Goal: Check status: Check status

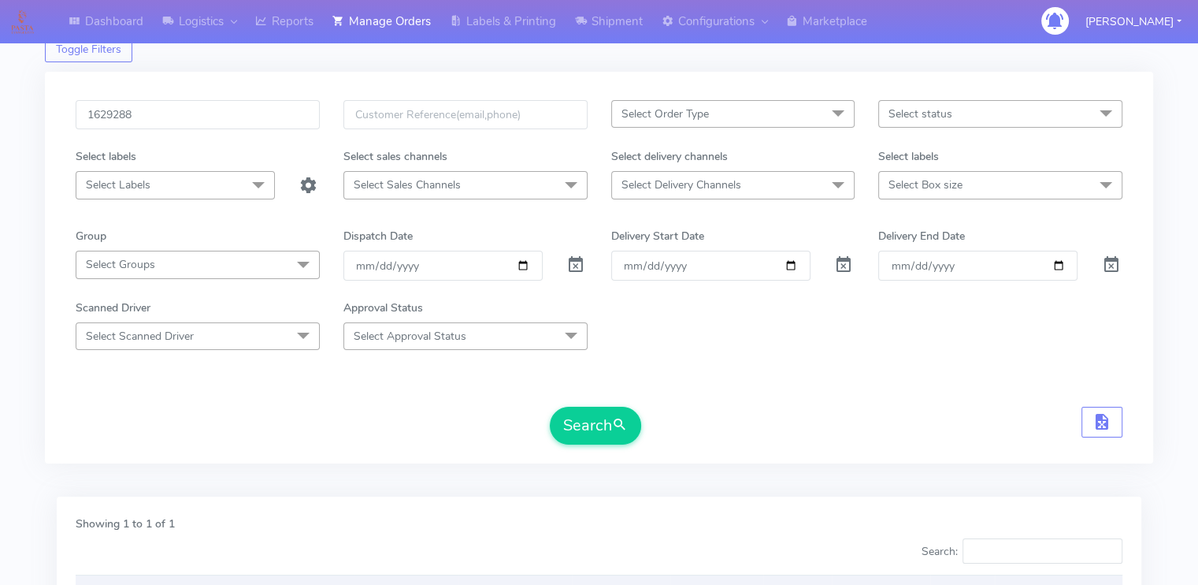
scroll to position [38, 0]
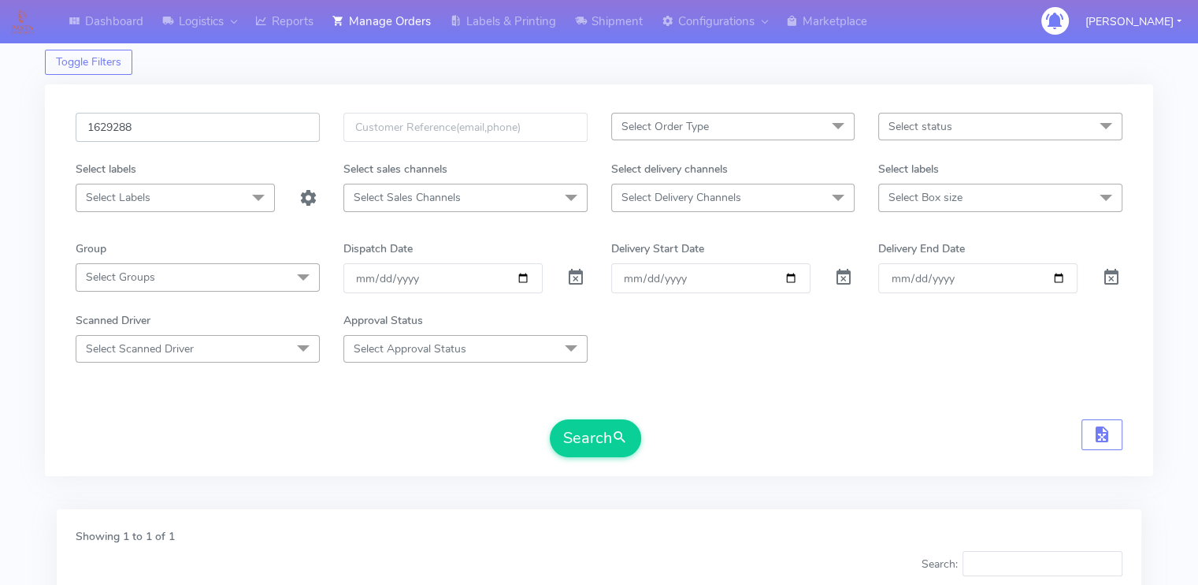
click at [185, 127] on input "1629288" at bounding box center [198, 127] width 244 height 29
paste input "18840A"
type input "1618840A"
click at [550, 419] on button "Search" at bounding box center [595, 438] width 91 height 38
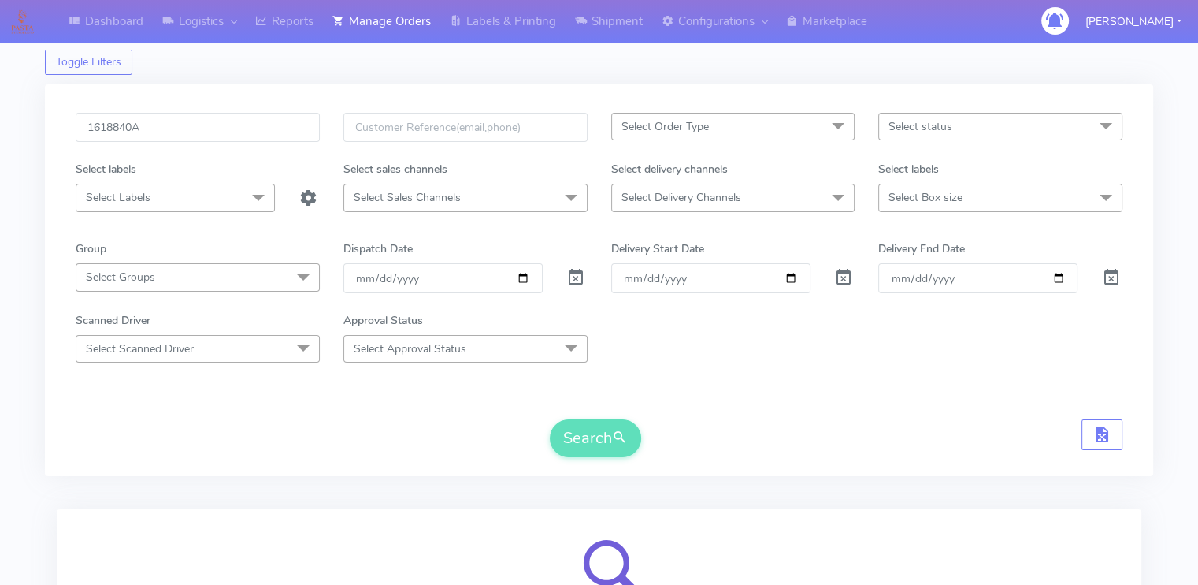
click at [94, 421] on div "Search" at bounding box center [599, 438] width 1047 height 38
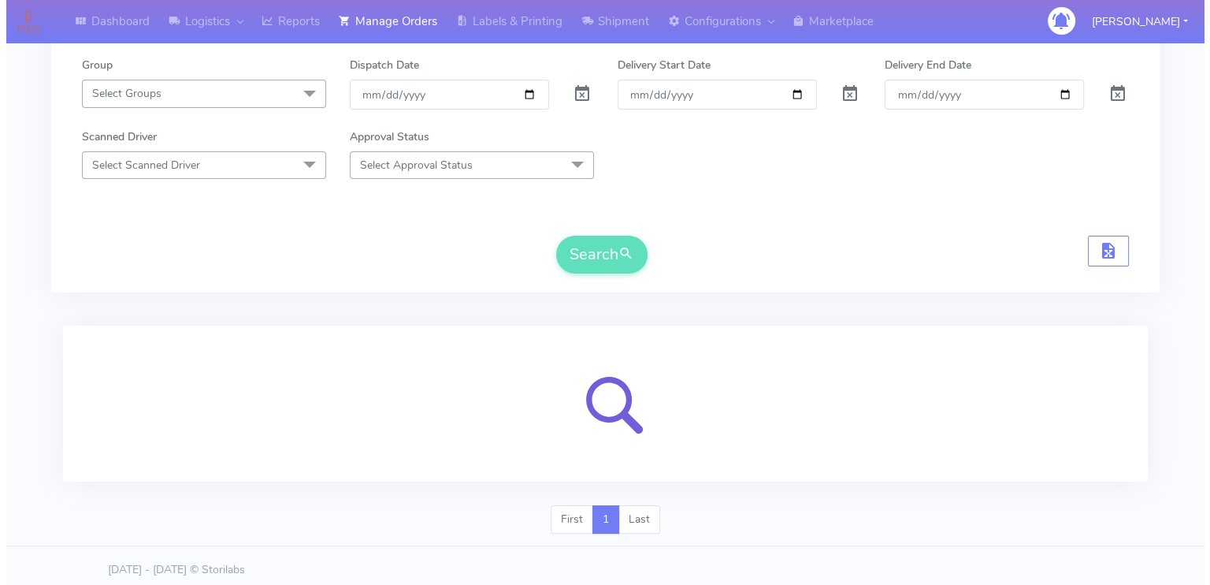
scroll to position [227, 0]
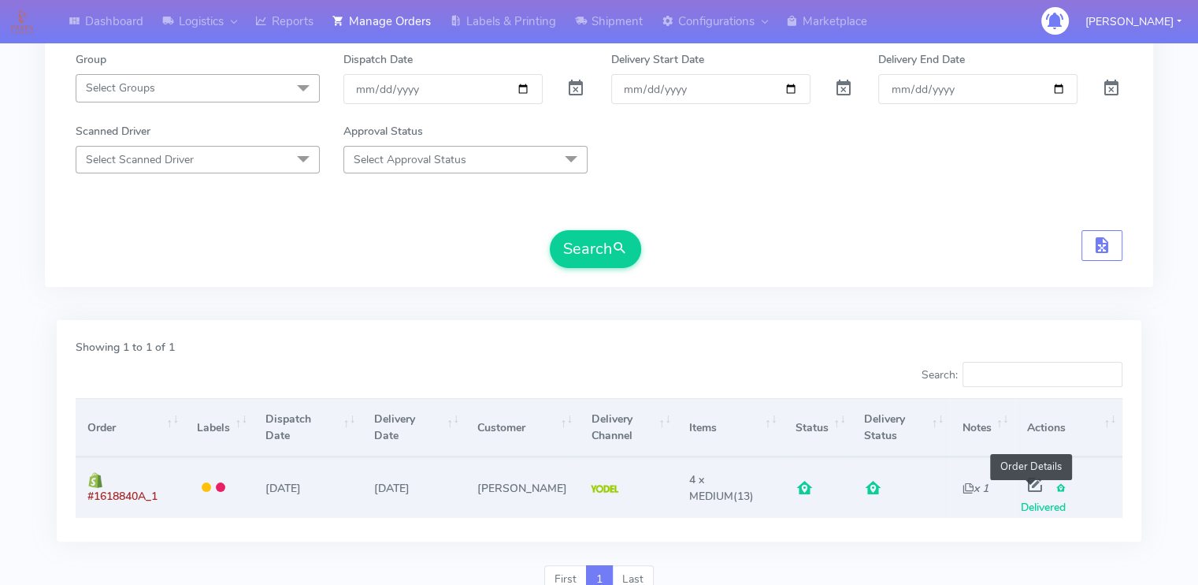
click at [1030, 485] on span at bounding box center [1035, 488] width 28 height 15
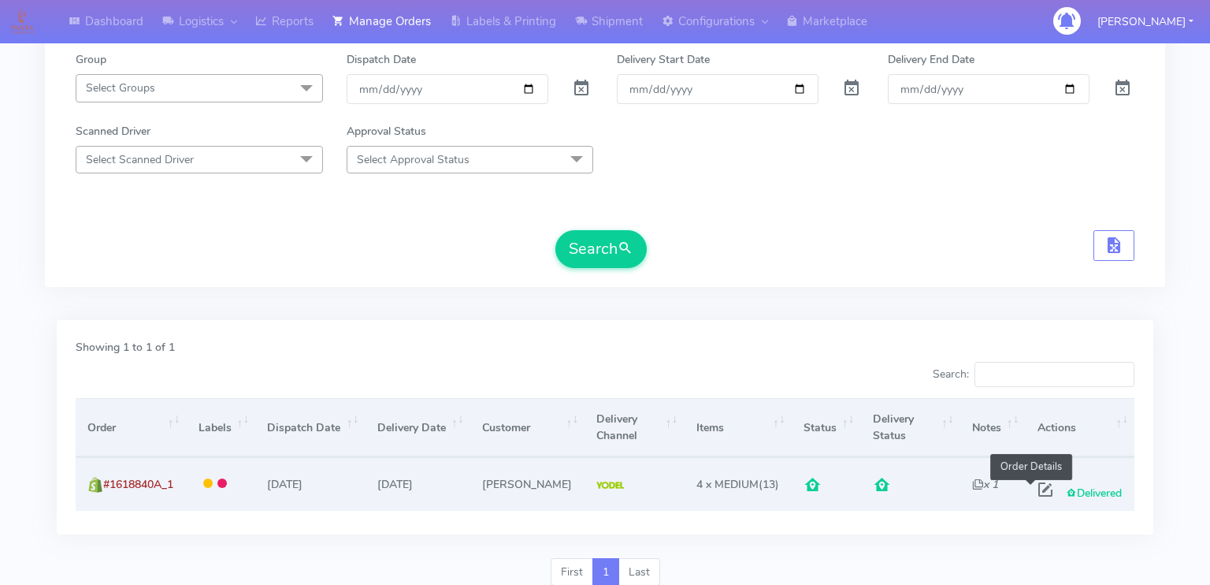
select select "5"
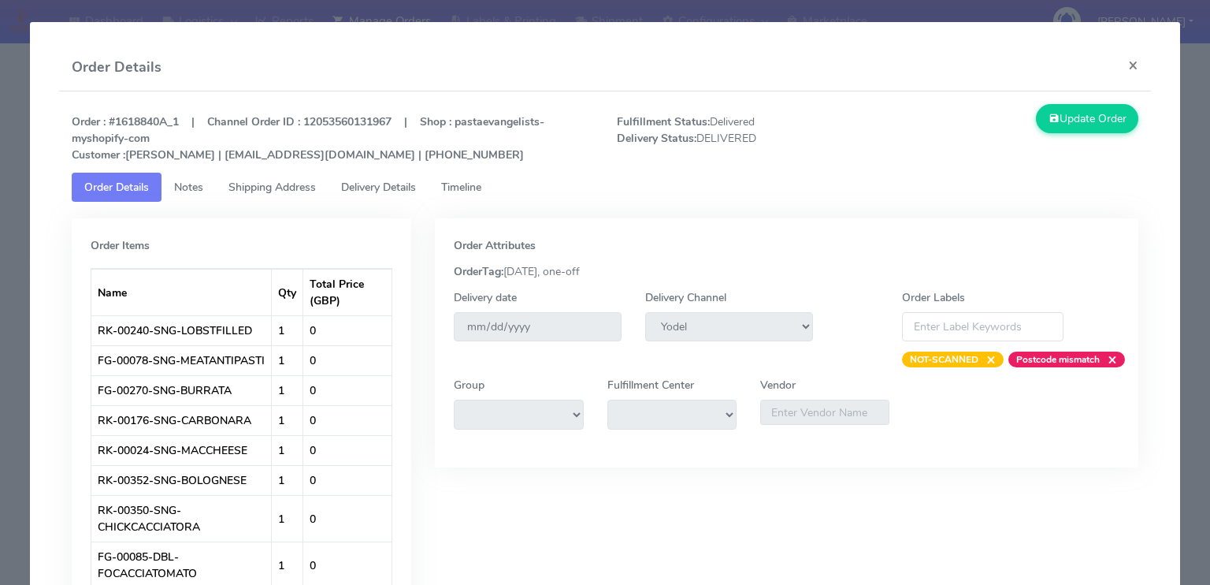
click at [377, 190] on span "Delivery Details" at bounding box center [378, 187] width 75 height 15
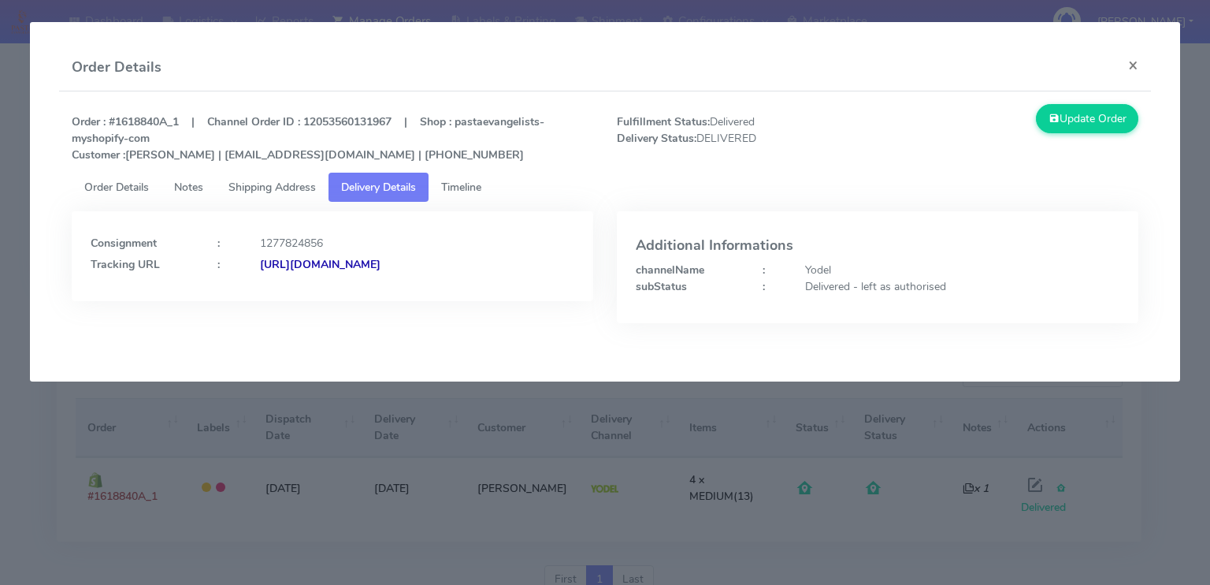
click at [453, 274] on div "Consignment : 1277824856 Tracking URL : [URL][DOMAIN_NAME]" at bounding box center [333, 256] width 522 height 90
click at [293, 176] on link "Shipping Address" at bounding box center [272, 187] width 113 height 29
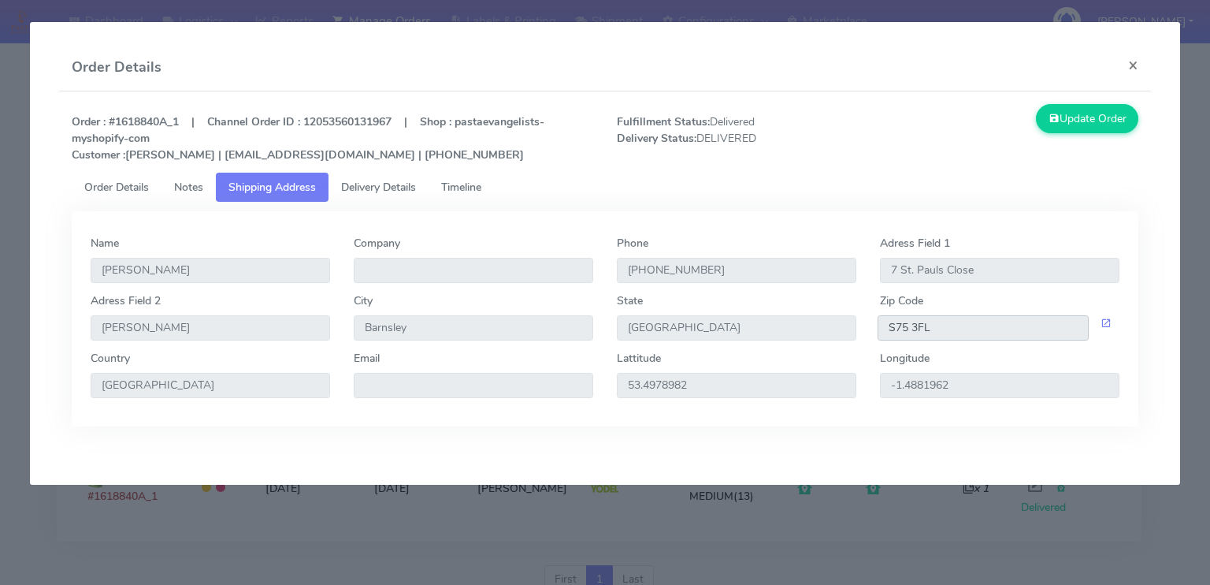
click at [952, 327] on input "S75 3FL" at bounding box center [983, 327] width 211 height 25
click at [377, 190] on span "Delivery Details" at bounding box center [378, 187] width 75 height 15
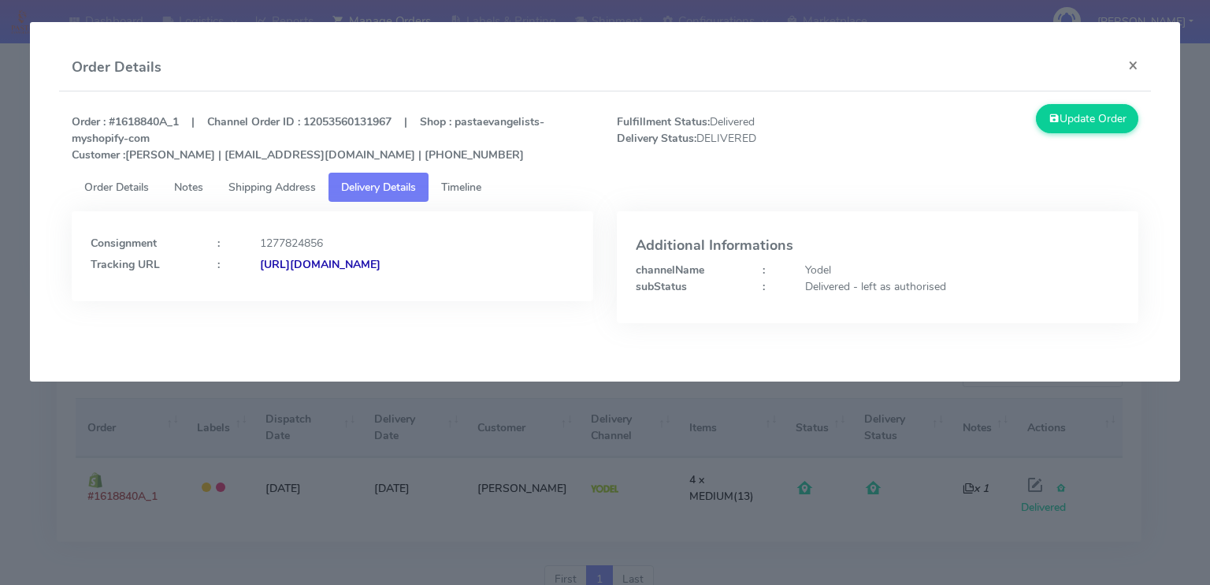
click at [381, 265] on strong "[URL][DOMAIN_NAME]" at bounding box center [320, 264] width 121 height 15
click at [1132, 65] on button "×" at bounding box center [1133, 65] width 35 height 42
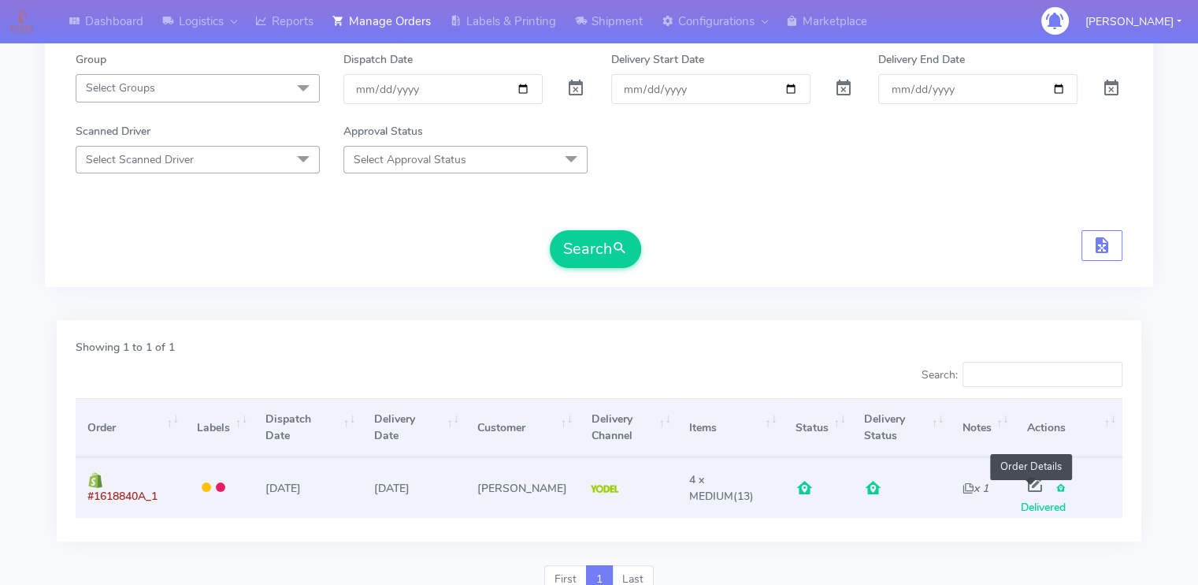
click at [1030, 488] on span at bounding box center [1035, 488] width 28 height 15
select select "5"
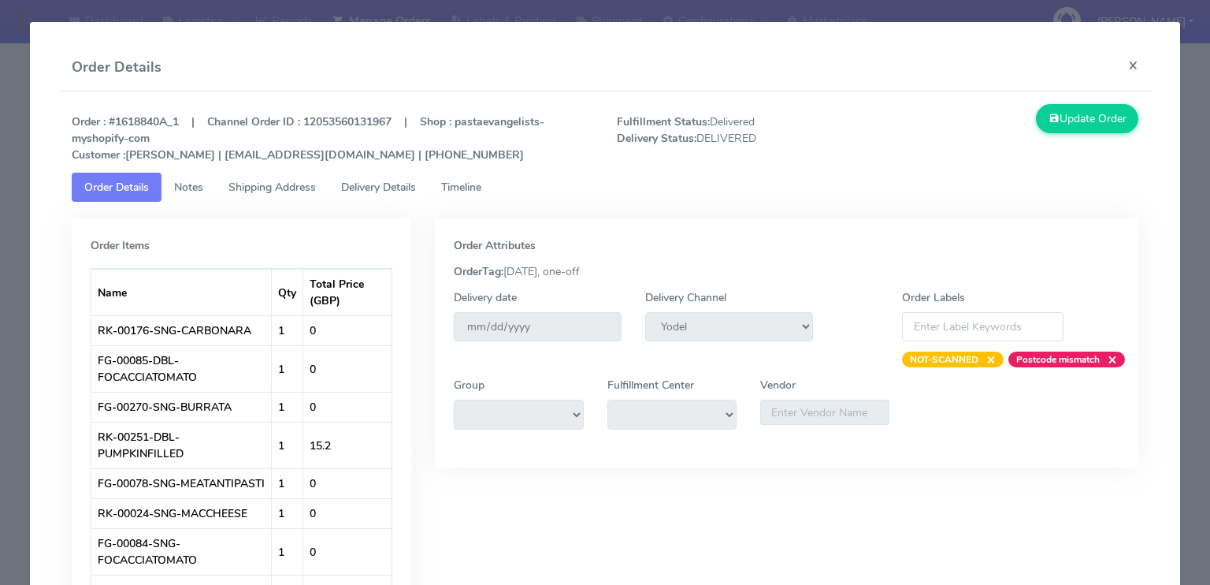
click at [184, 185] on span "Notes" at bounding box center [188, 187] width 29 height 15
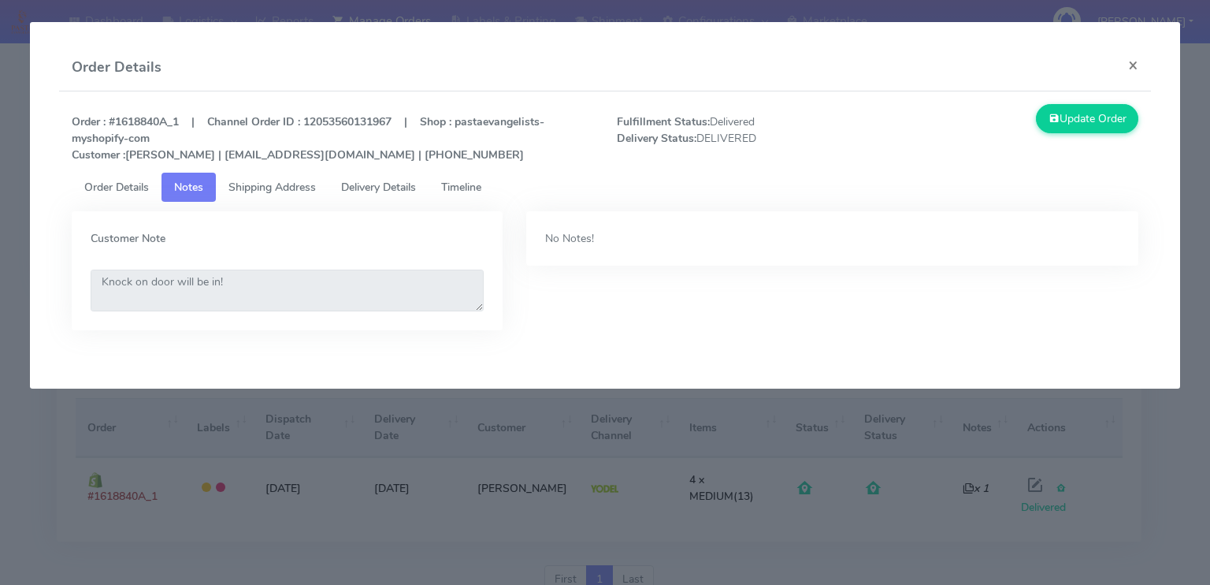
click at [344, 179] on link "Delivery Details" at bounding box center [379, 187] width 100 height 29
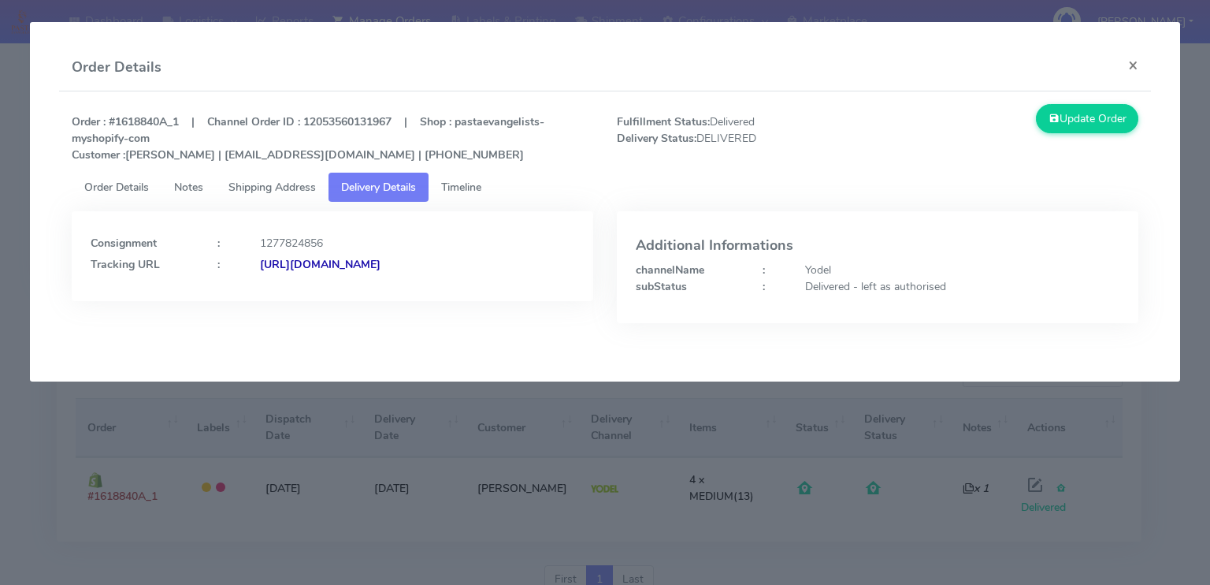
drag, startPoint x: 563, startPoint y: 262, endPoint x: 257, endPoint y: 277, distance: 306.1
click at [257, 277] on div "Consignment : 1277824856 Tracking URL : [URL][DOMAIN_NAME]" at bounding box center [333, 256] width 522 height 90
copy strong "[URL][DOMAIN_NAME]"
